Goal: Information Seeking & Learning: Learn about a topic

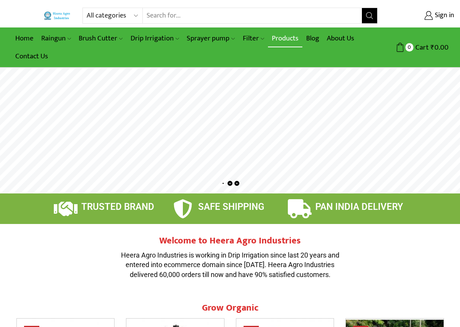
click at [274, 38] on link "Products" at bounding box center [285, 38] width 34 height 18
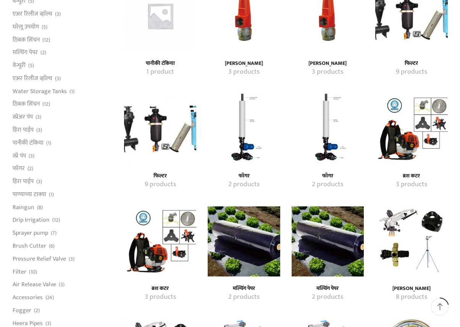
scroll to position [610, 0]
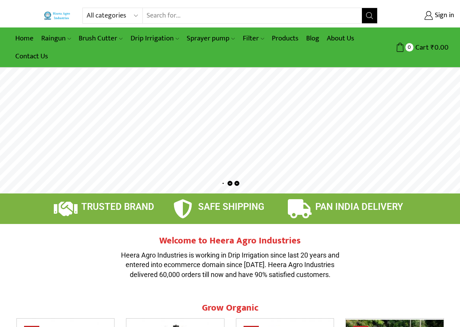
click at [285, 17] on input "Search input" at bounding box center [252, 15] width 219 height 15
click at [280, 40] on link "Products" at bounding box center [285, 38] width 34 height 18
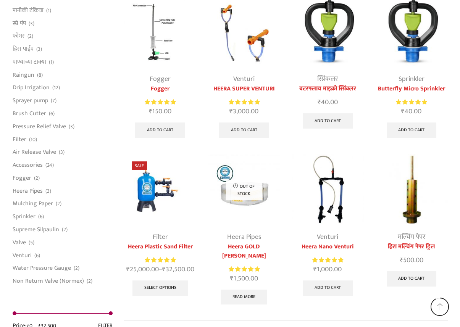
scroll to position [1939, 0]
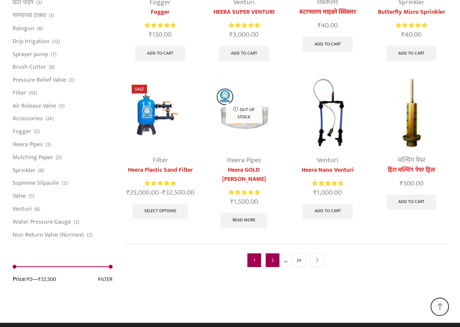
click at [268, 253] on link "2" at bounding box center [272, 260] width 14 height 14
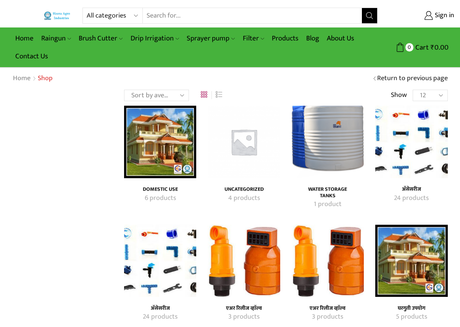
scroll to position [1939, 0]
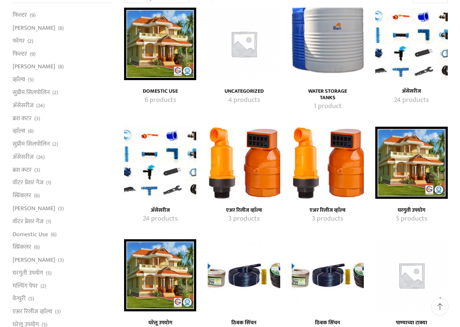
scroll to position [0, 0]
